Goal: Information Seeking & Learning: Learn about a topic

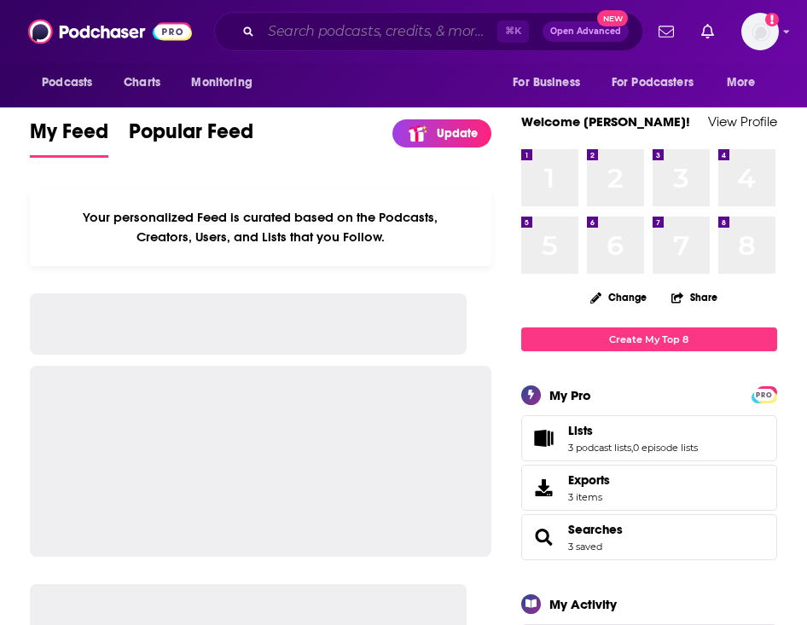
click at [290, 33] on input "Search podcasts, credits, & more..." at bounding box center [379, 31] width 236 height 27
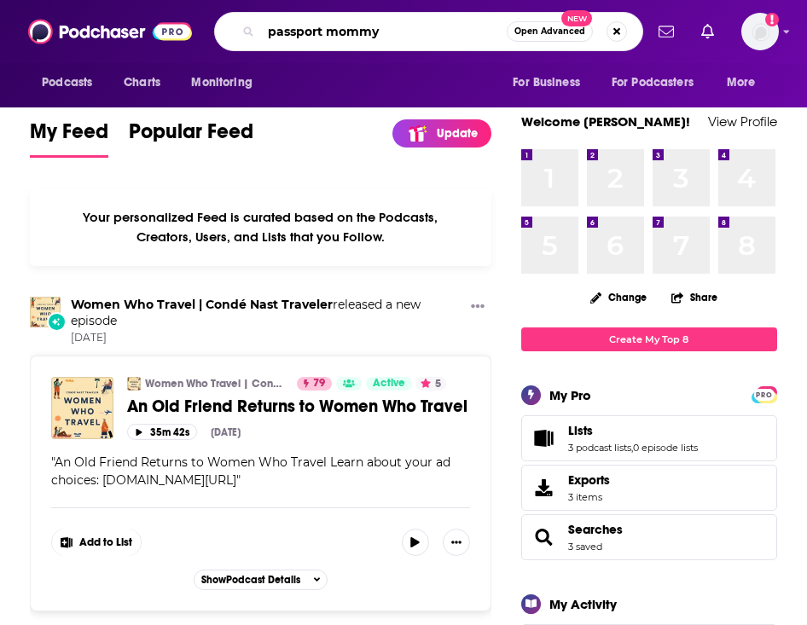
type input "passport mommy"
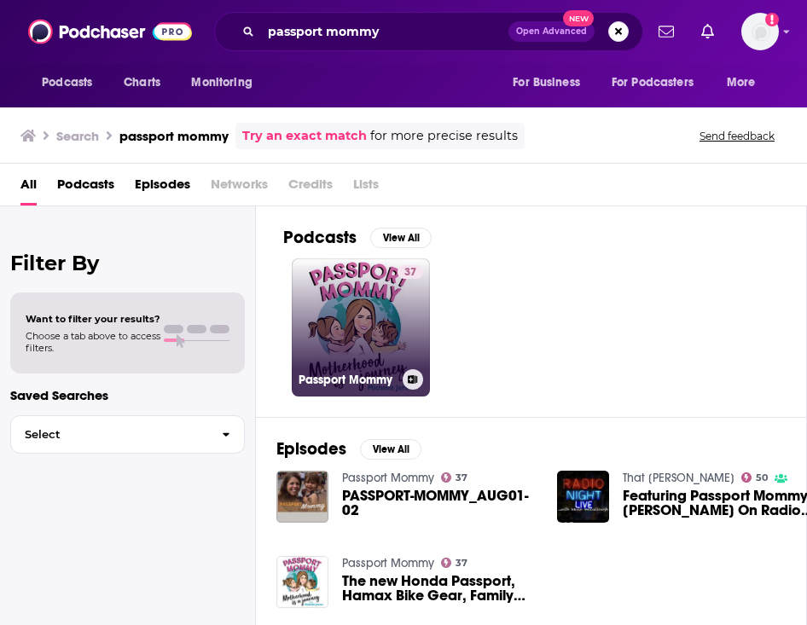
click at [374, 340] on link "37 Passport Mommy" at bounding box center [361, 328] width 138 height 138
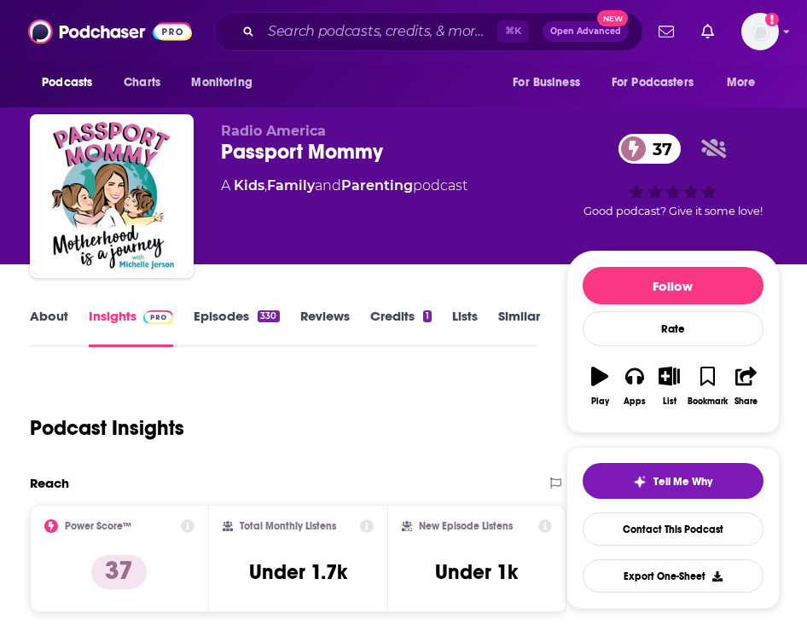
click at [227, 309] on link "Episodes 330" at bounding box center [236, 327] width 85 height 39
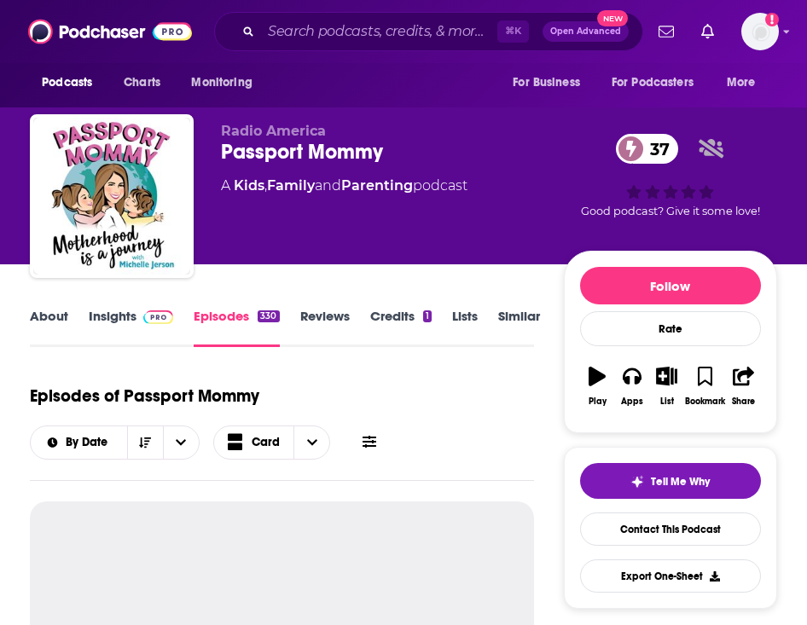
click at [380, 319] on link "Credits 1" at bounding box center [400, 327] width 61 height 39
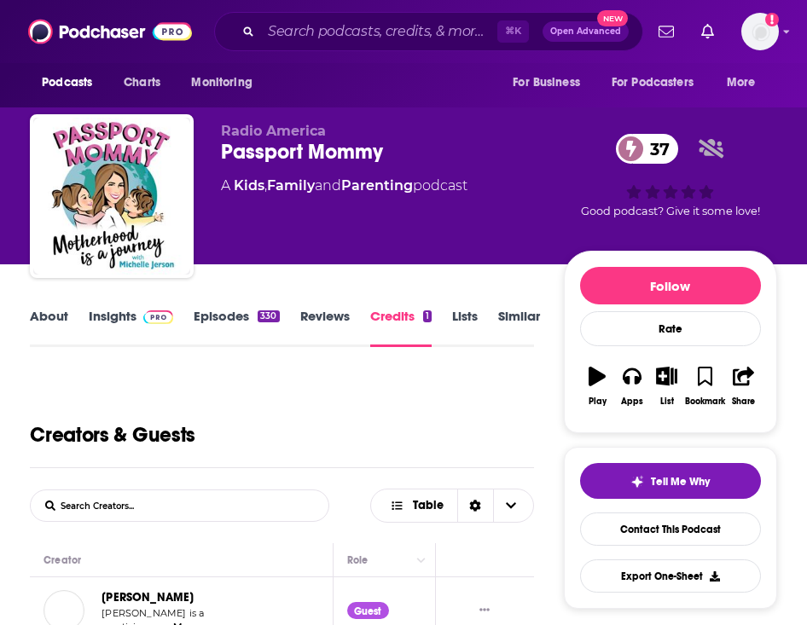
click at [93, 319] on link "Insights" at bounding box center [131, 327] width 84 height 39
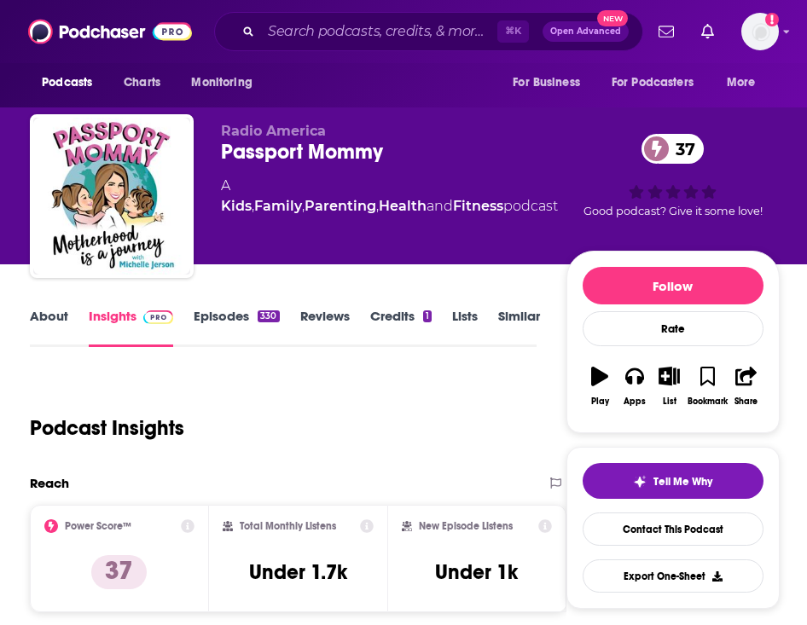
click at [32, 306] on div "About Insights Episodes 330 Reviews Credits 1 Lists Similar" at bounding box center [283, 326] width 506 height 42
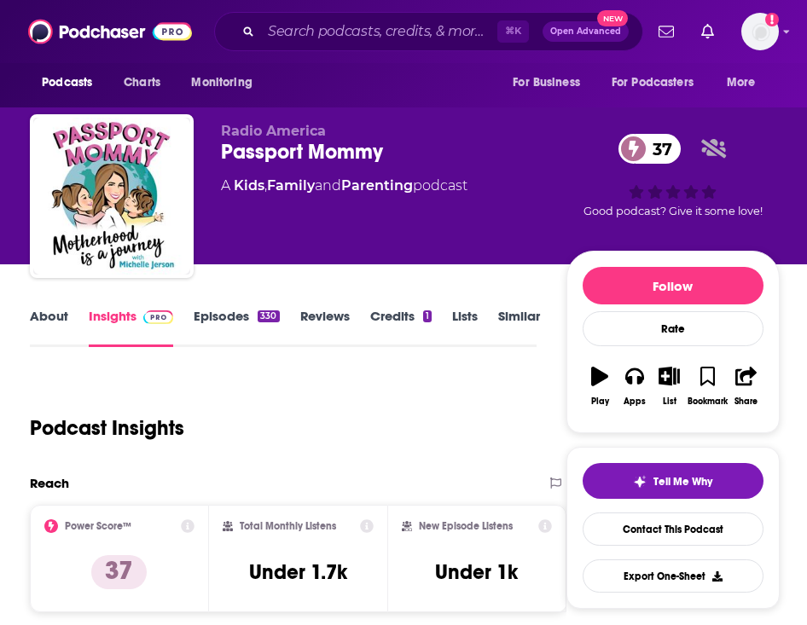
click at [54, 319] on link "About" at bounding box center [49, 327] width 38 height 39
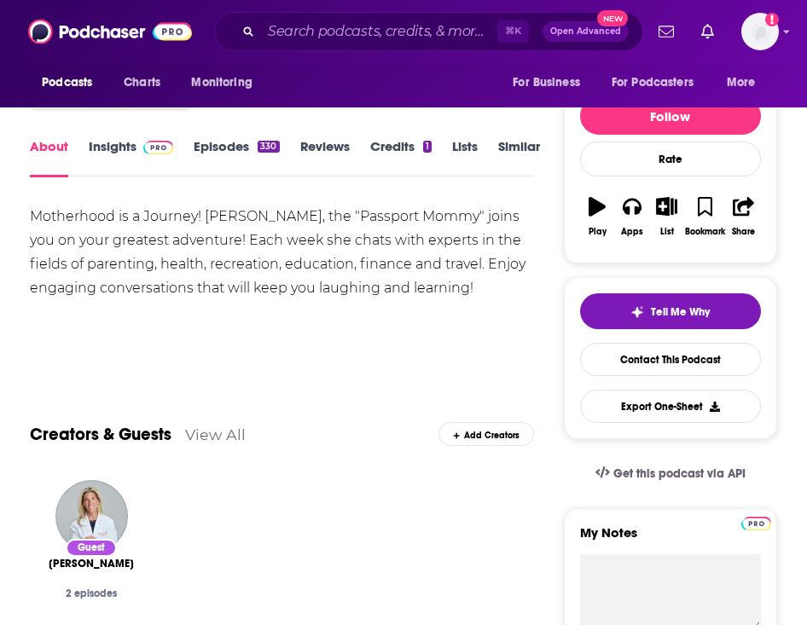
scroll to position [151, 0]
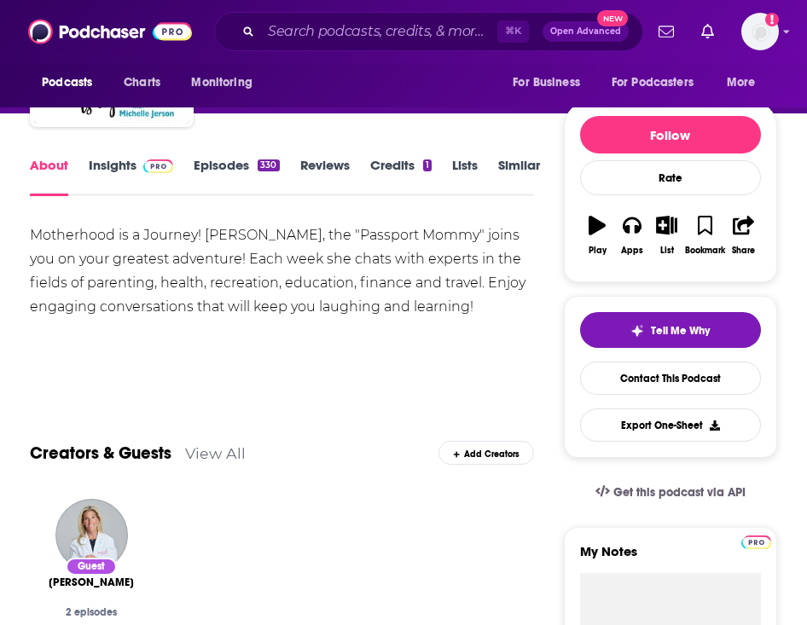
click at [129, 167] on link "Insights" at bounding box center [131, 176] width 84 height 39
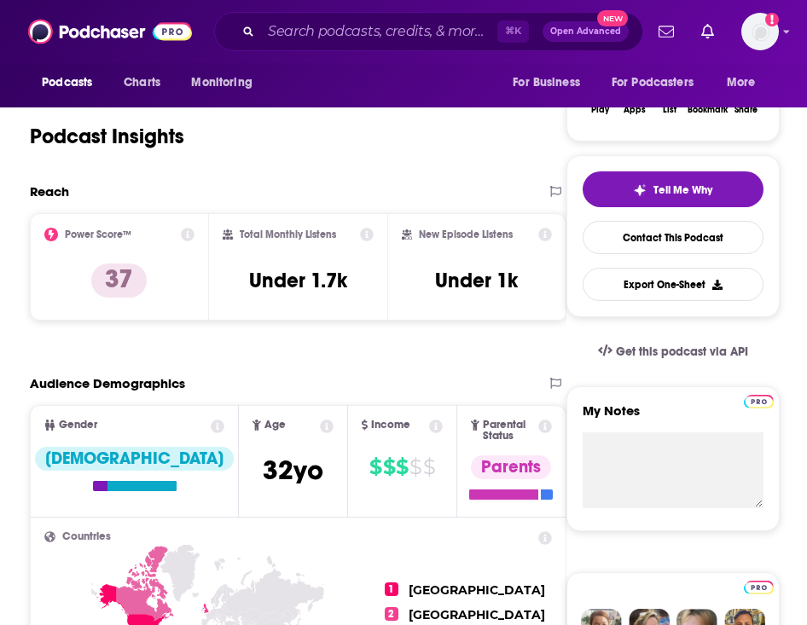
scroll to position [300, 0]
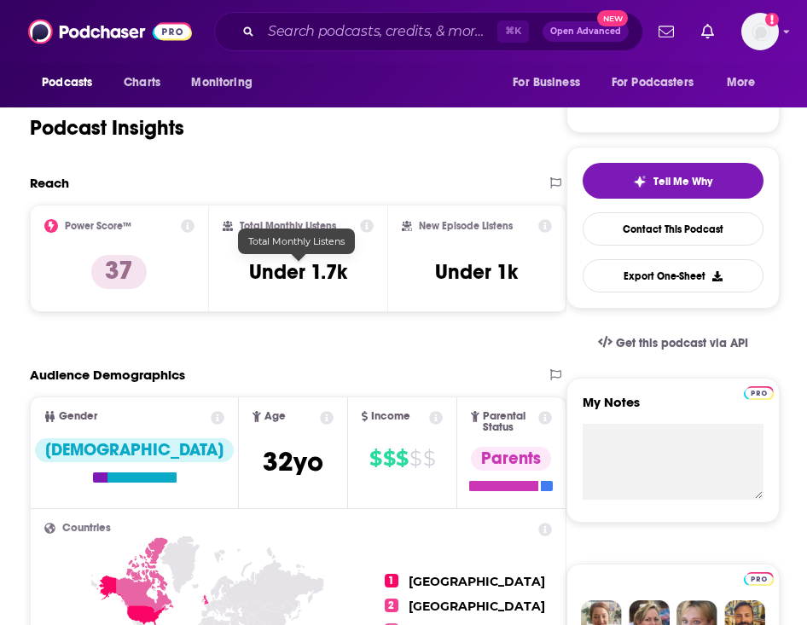
click at [322, 270] on h3 "Under 1.7k" at bounding box center [298, 272] width 98 height 26
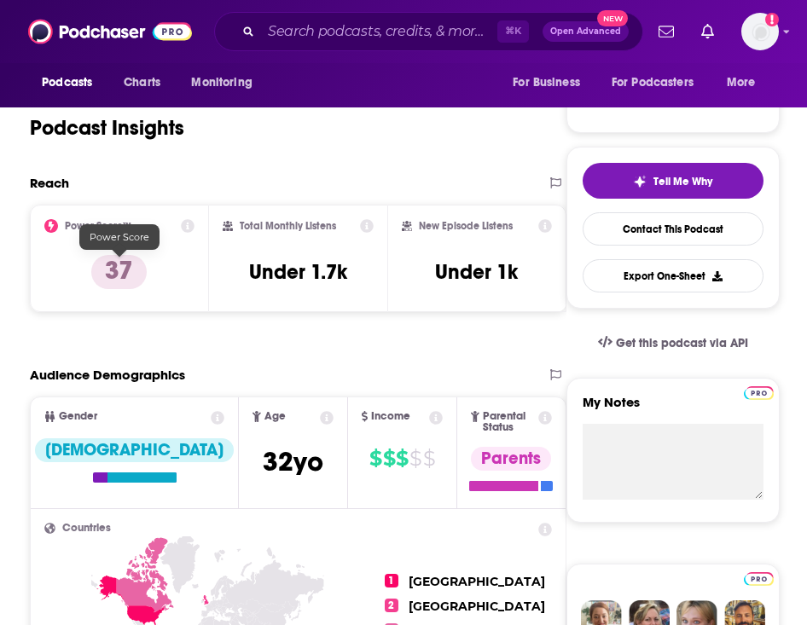
click at [125, 271] on p "37" at bounding box center [118, 272] width 55 height 34
click at [184, 233] on div "Power Score™ 37" at bounding box center [119, 258] width 150 height 78
click at [185, 227] on icon at bounding box center [188, 226] width 14 height 14
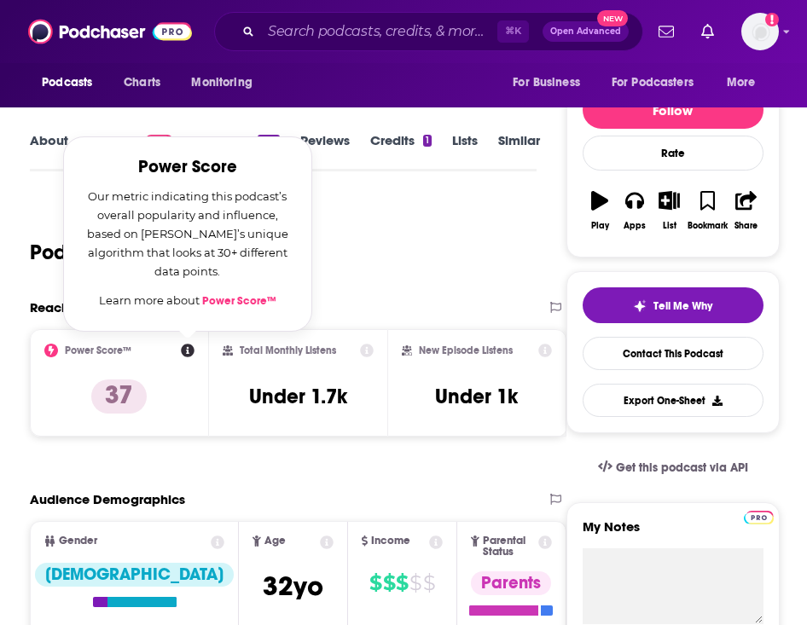
scroll to position [164, 0]
